Goal: Task Accomplishment & Management: Manage account settings

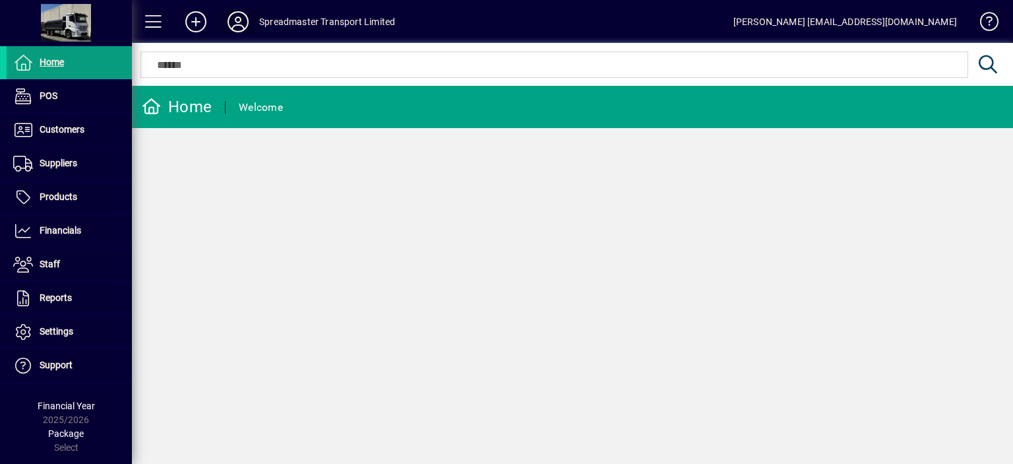
click at [233, 20] on icon at bounding box center [238, 21] width 26 height 21
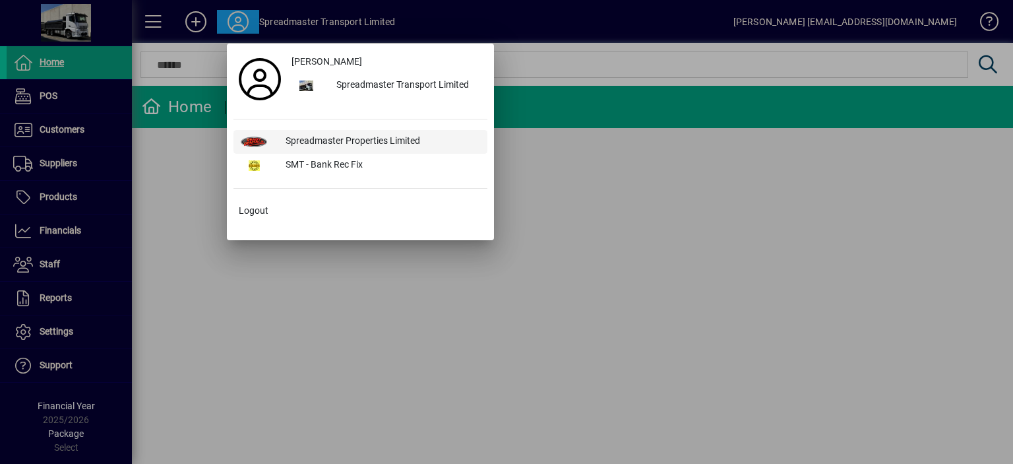
click at [299, 134] on div "Spreadmaster Properties Limited" at bounding box center [381, 142] width 212 height 24
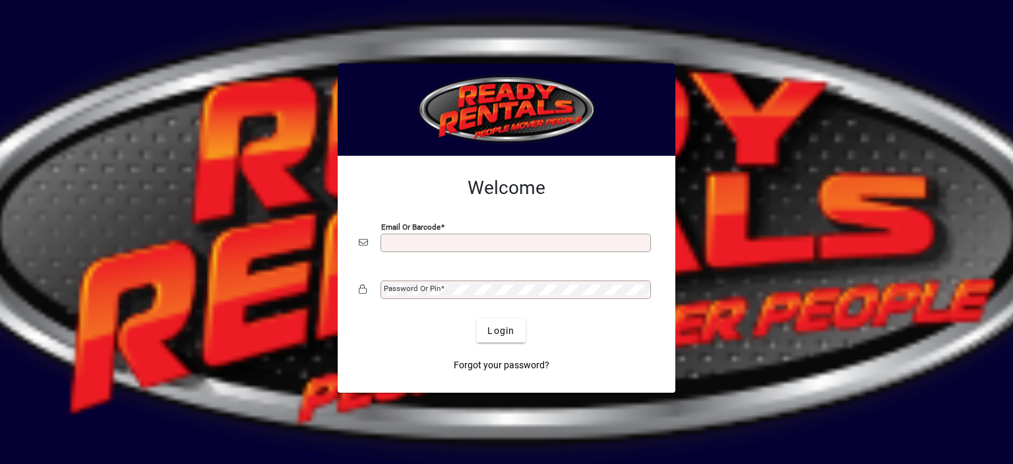
click at [412, 241] on input "Email or Barcode" at bounding box center [517, 242] width 266 height 11
type input "**********"
click at [404, 290] on mat-label "Password or Pin" at bounding box center [412, 288] width 57 height 9
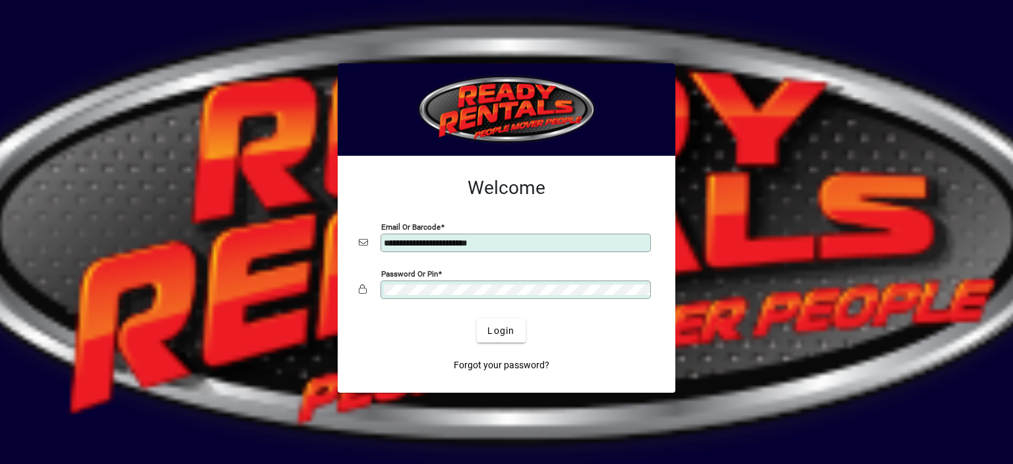
click at [477, 319] on button "Login" at bounding box center [501, 331] width 48 height 24
